Goal: Transaction & Acquisition: Purchase product/service

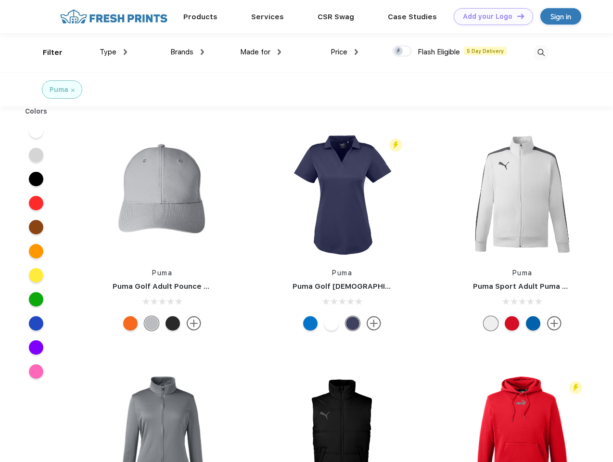
click at [490, 16] on link "Add your Logo Design Tool" at bounding box center [493, 16] width 79 height 17
click at [0, 0] on div "Design Tool" at bounding box center [0, 0] width 0 height 0
click at [516, 16] on link "Add your Logo Design Tool" at bounding box center [493, 16] width 79 height 17
click at [46, 52] on div "Filter" at bounding box center [53, 52] width 20 height 11
click at [114, 52] on span "Type" at bounding box center [108, 52] width 17 height 9
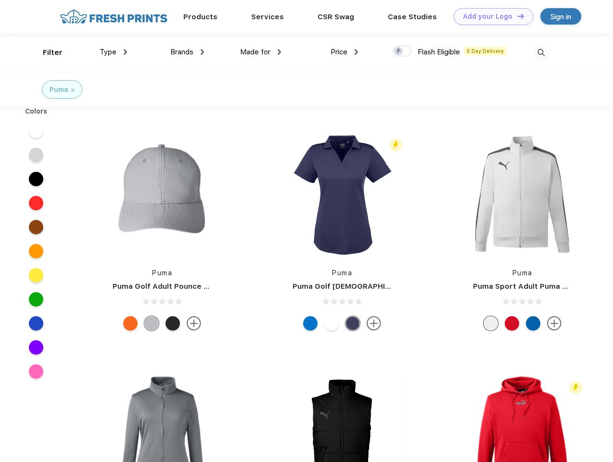
click at [187, 52] on span "Brands" at bounding box center [181, 52] width 23 height 9
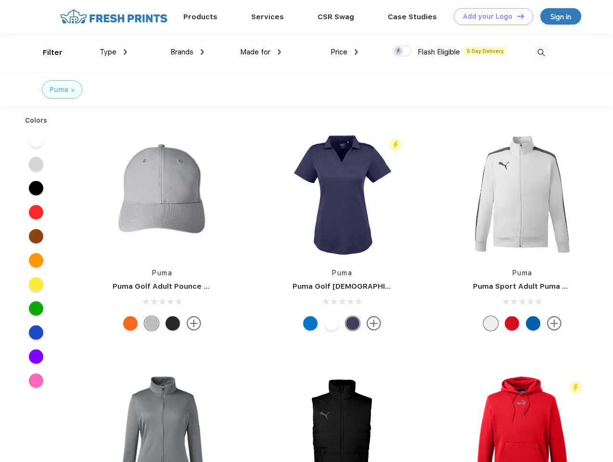
click at [261, 52] on span "Made for" at bounding box center [255, 52] width 30 height 9
click at [344, 52] on span "Price" at bounding box center [338, 52] width 17 height 9
click at [402, 51] on div at bounding box center [402, 51] width 19 height 11
click at [399, 51] on input "checkbox" at bounding box center [396, 48] width 6 height 6
click at [541, 52] on img at bounding box center [541, 53] width 16 height 16
